Goal: Check status: Check status

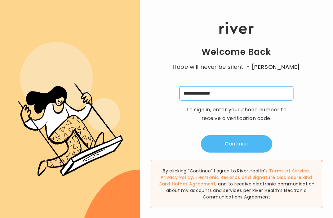
type input "**********"
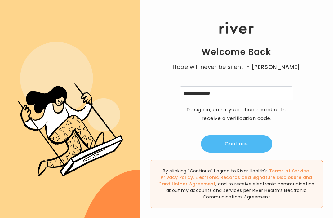
click at [233, 147] on button "Continue" at bounding box center [236, 143] width 71 height 17
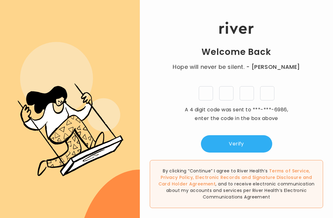
type input "*"
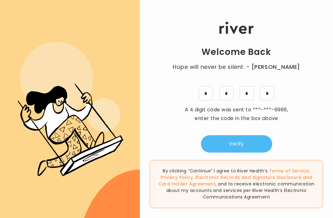
click at [230, 145] on button "Verify" at bounding box center [236, 143] width 71 height 17
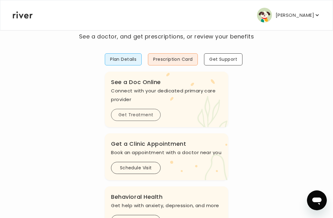
scroll to position [37, 0]
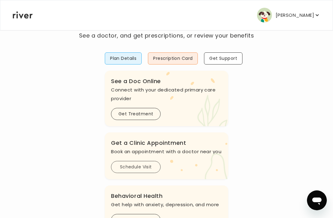
click at [142, 164] on button "Schedule Visit" at bounding box center [136, 167] width 50 height 12
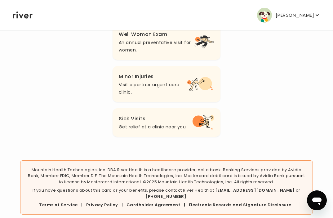
scroll to position [131, 0]
click at [173, 128] on p "Get relief at a clinic near you." at bounding box center [153, 127] width 68 height 7
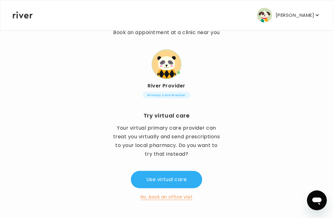
scroll to position [40, 0]
click at [169, 200] on button "No, book an office visit" at bounding box center [167, 196] width 52 height 7
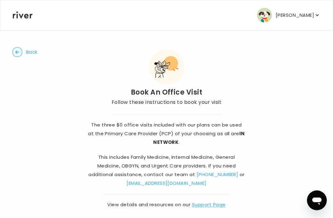
click at [19, 53] on circle "button" at bounding box center [18, 52] width 10 height 10
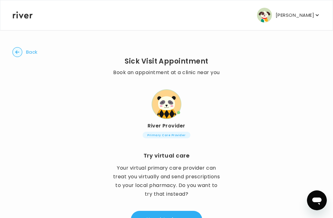
click at [18, 48] on circle "button" at bounding box center [18, 52] width 10 height 10
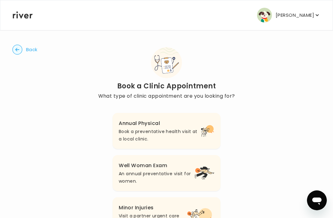
click at [14, 49] on circle "button" at bounding box center [18, 50] width 10 height 10
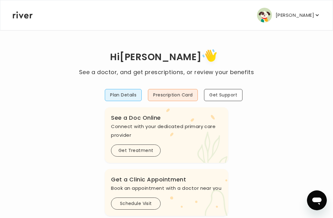
click at [296, 21] on button "[PERSON_NAME]" at bounding box center [288, 15] width 63 height 15
click at [123, 97] on button "Plan Details" at bounding box center [123, 95] width 37 height 12
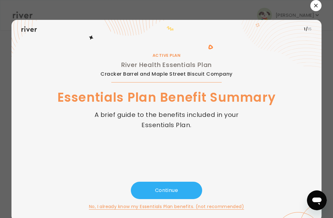
click at [314, 2] on button "button" at bounding box center [316, 5] width 11 height 11
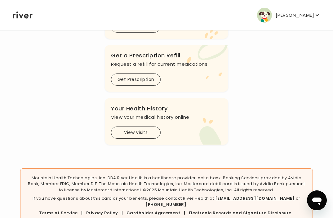
scroll to position [236, 0]
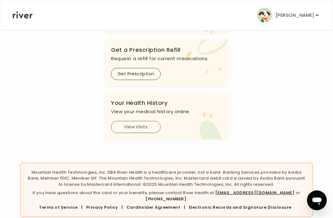
click at [139, 127] on button "View Visits" at bounding box center [136, 127] width 50 height 12
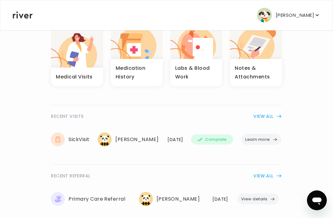
scroll to position [66, 0]
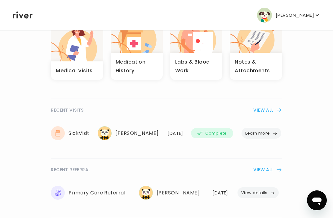
click at [263, 138] on button "Learn more" at bounding box center [262, 133] width 40 height 11
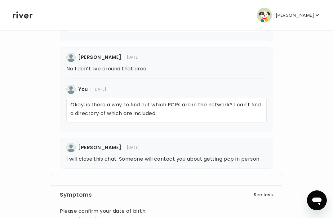
scroll to position [568, 0]
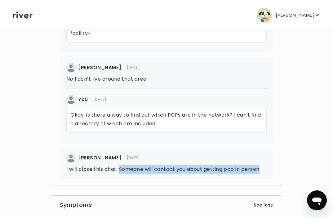
drag, startPoint x: 120, startPoint y: 169, endPoint x: 263, endPoint y: 173, distance: 142.8
click at [263, 173] on p "I will close this chat, Someone will contact you about getting pcp in person" at bounding box center [166, 169] width 200 height 9
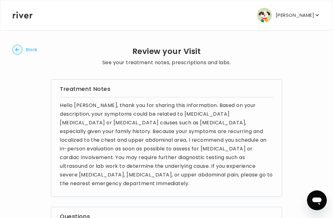
scroll to position [0, 0]
click at [18, 50] on circle "button" at bounding box center [18, 50] width 10 height 10
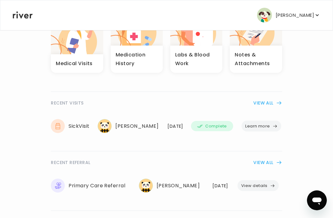
scroll to position [75, 0]
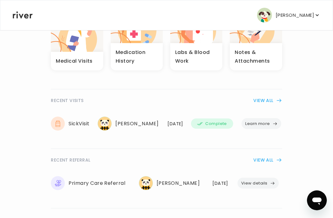
click at [269, 164] on button "VIEW ALL" at bounding box center [268, 159] width 29 height 7
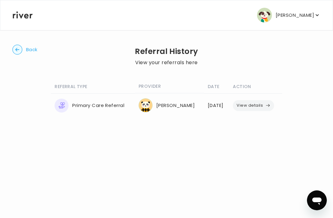
click at [268, 105] on icon "button" at bounding box center [268, 105] width 5 height 5
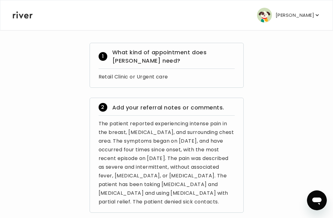
scroll to position [40, 0]
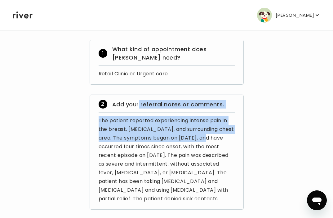
drag, startPoint x: 138, startPoint y: 104, endPoint x: 212, endPoint y: 137, distance: 81.0
click at [212, 137] on div "2 Add your referral notes or comments. The patient reported experiencing intens…" at bounding box center [167, 152] width 154 height 115
click at [212, 137] on div "The patient reported experiencing intense pain in the breast, sternum, and surr…" at bounding box center [167, 159] width 136 height 87
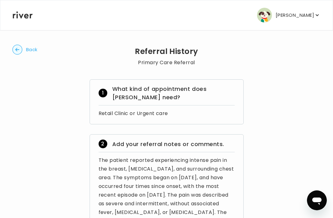
scroll to position [0, 0]
click at [20, 54] on icon "button" at bounding box center [17, 50] width 10 height 10
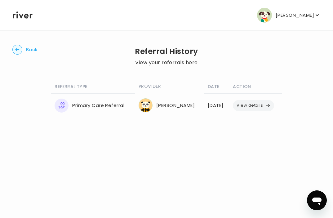
click at [18, 52] on circle "button" at bounding box center [18, 50] width 10 height 10
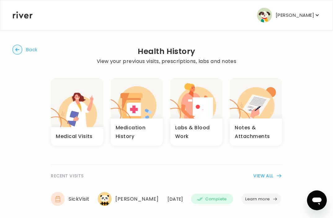
click at [18, 49] on circle "button" at bounding box center [18, 50] width 10 height 10
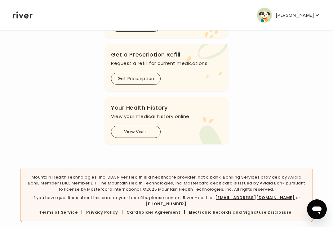
scroll to position [231, 0]
